Goal: Complete application form

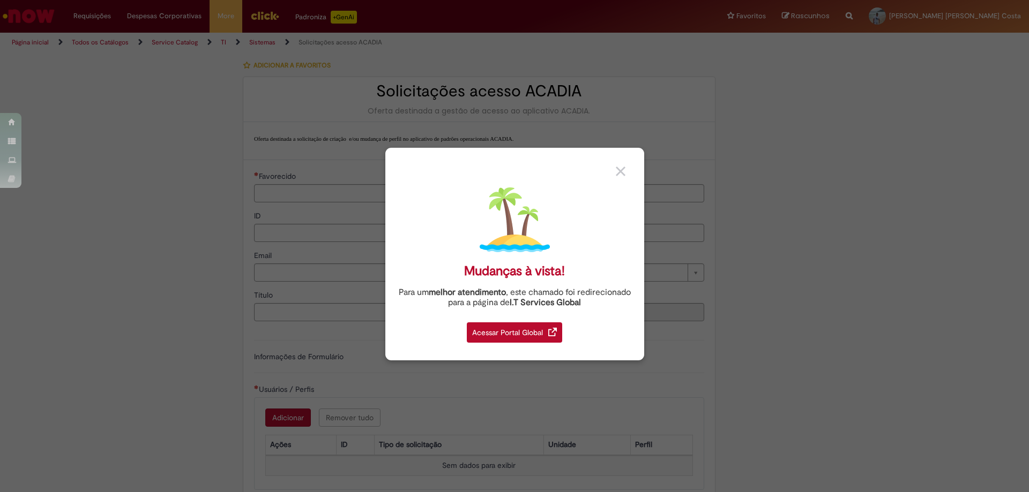
type input "********"
type input "**********"
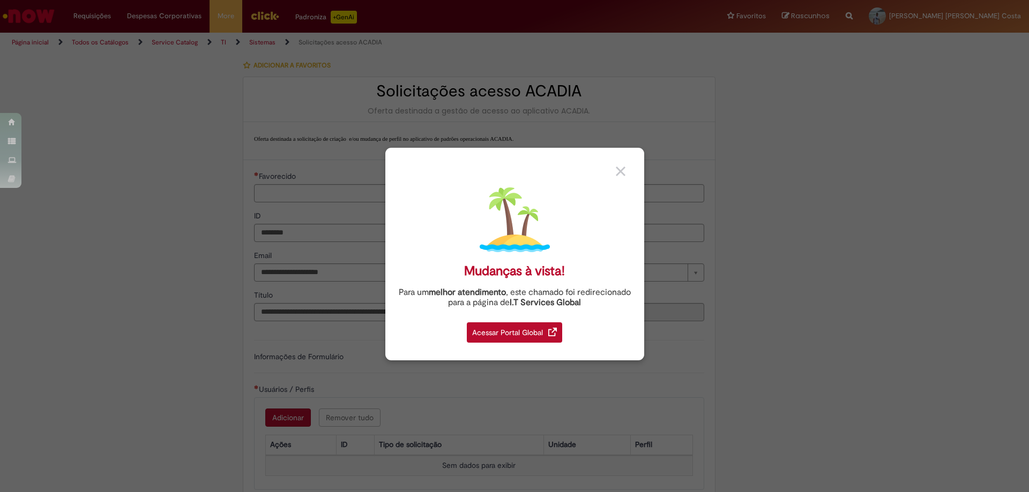
type input "**********"
click at [630, 171] on link at bounding box center [626, 168] width 20 height 20
